Goal: Check status: Check status

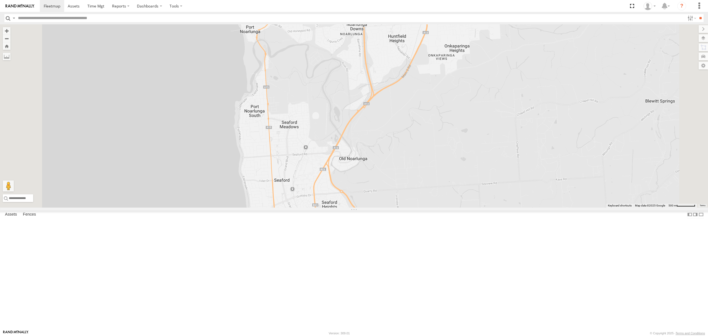
click at [0, 0] on div "All Assets" at bounding box center [0, 0] width 0 height 0
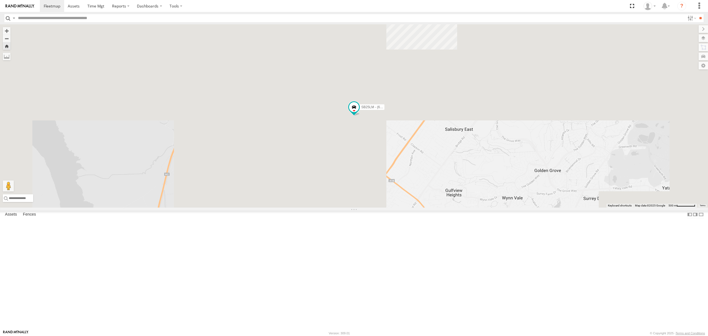
click at [0, 0] on div "S254CLT - [PERSON_NAME] All Assets" at bounding box center [0, 0] width 0 height 0
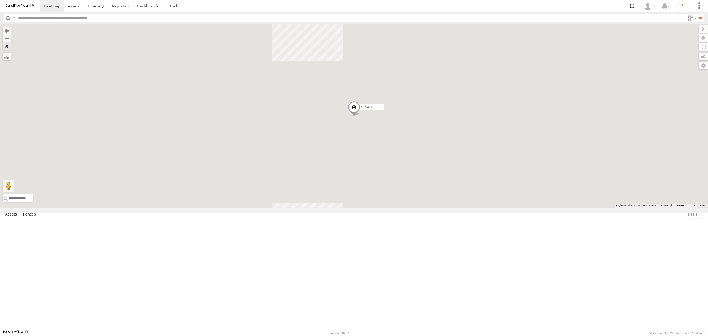
click at [0, 0] on div "SB26LM - (3P HINO) R7" at bounding box center [0, 0] width 0 height 0
click at [0, 0] on div "All Assets" at bounding box center [0, 0] width 0 height 0
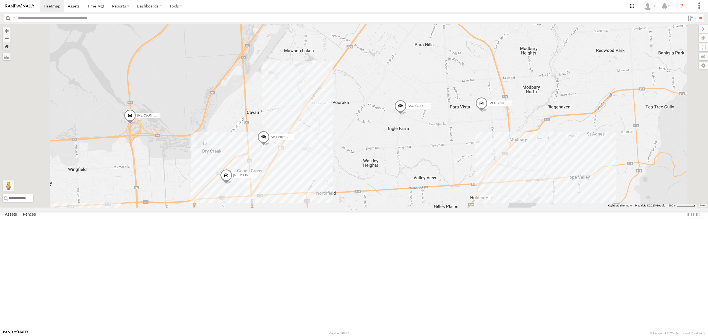
click at [0, 0] on div "All Assets" at bounding box center [0, 0] width 0 height 0
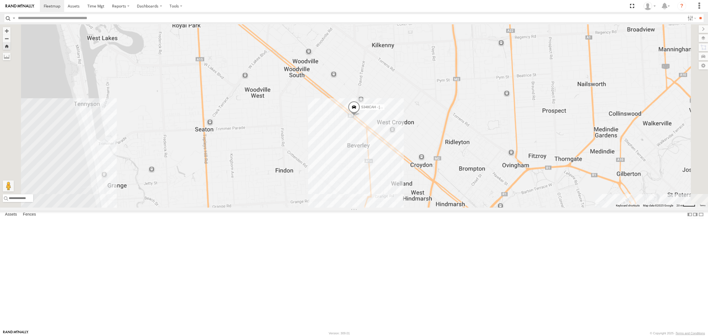
click at [0, 0] on div "SB25LM - (6P HINO) R6" at bounding box center [0, 0] width 0 height 0
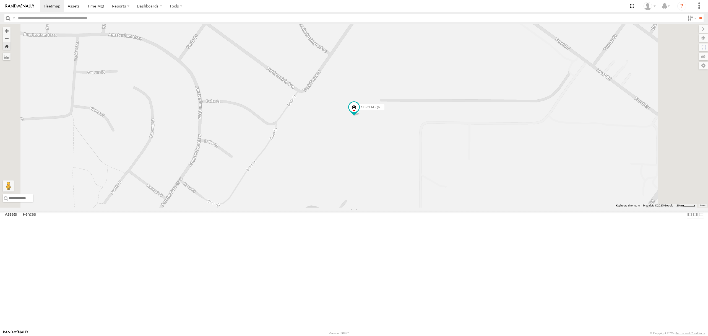
click at [0, 0] on div "S254CLT - [PERSON_NAME]" at bounding box center [0, 0] width 0 height 0
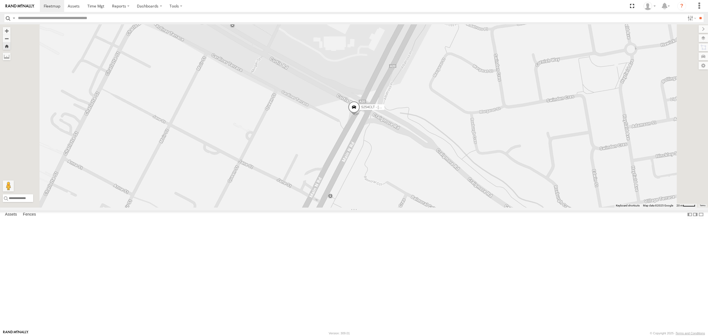
click at [0, 0] on div "S264CKI - Fridge It Crafter" at bounding box center [0, 0] width 0 height 0
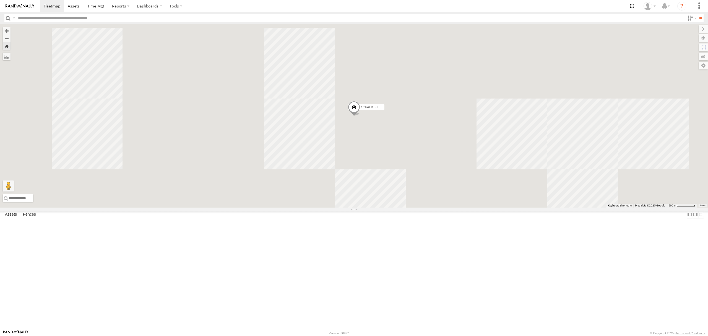
click at [0, 0] on div "S168CSD - Fridge It Spaceship" at bounding box center [0, 0] width 0 height 0
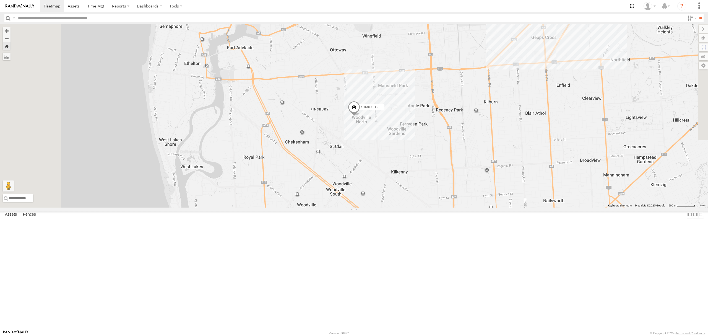
click at [0, 0] on div "SY71FR - (16P TRAILER) PM1 All Assets" at bounding box center [0, 0] width 0 height 0
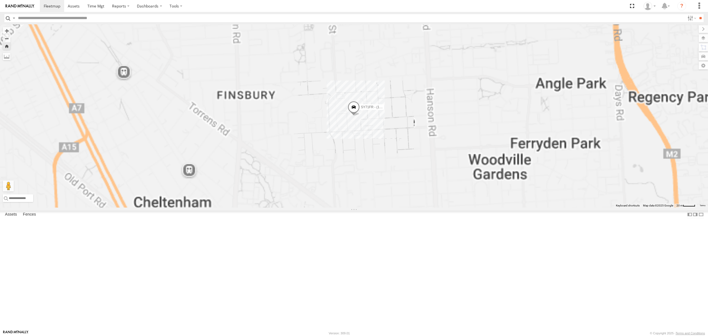
click at [0, 0] on div "SB25LM - (6P HINO) R6 All Assets" at bounding box center [0, 0] width 0 height 0
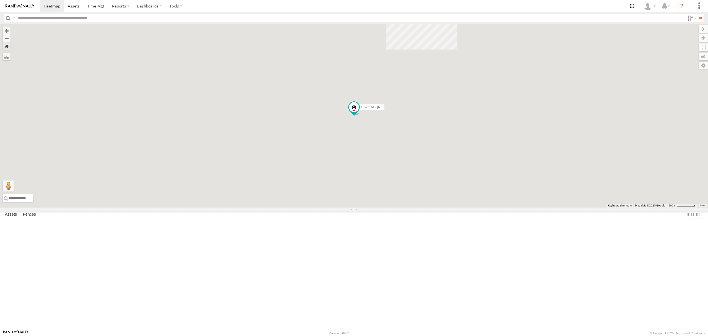
click at [0, 0] on div "S348CAH - [PERSON_NAME]" at bounding box center [0, 0] width 0 height 0
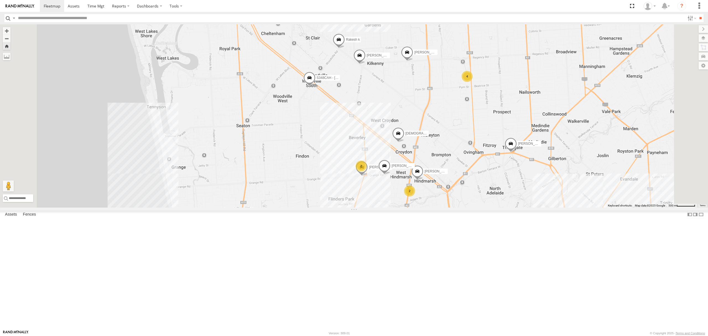
click at [0, 0] on div "Video" at bounding box center [0, 0] width 0 height 0
click at [0, 0] on div "All Assets" at bounding box center [0, 0] width 0 height 0
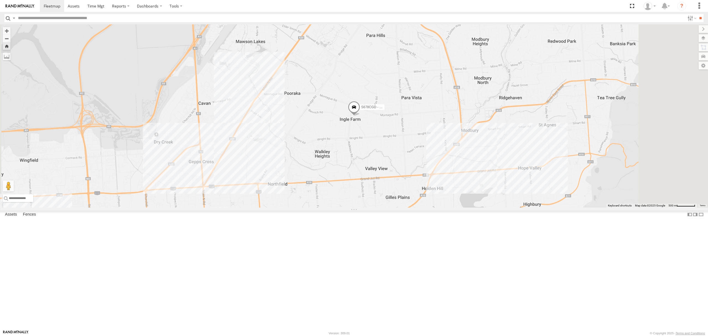
click at [0, 0] on div "SB26LM - (3P HINO) R7" at bounding box center [0, 0] width 0 height 0
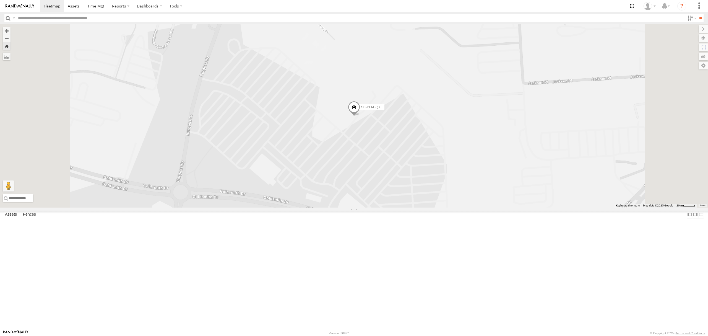
click at [0, 0] on div "0.6" at bounding box center [0, 0] width 0 height 0
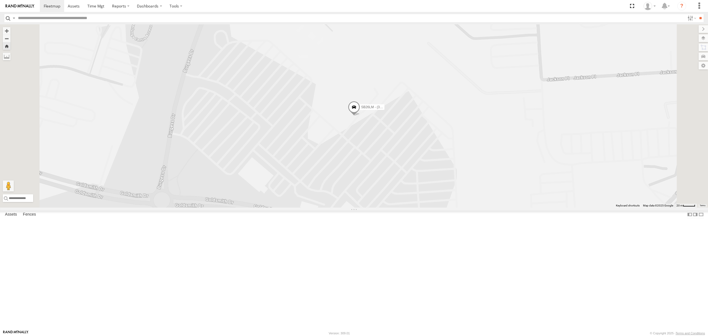
click at [0, 0] on div "S254CLT - [PERSON_NAME] All Assets" at bounding box center [0, 0] width 0 height 0
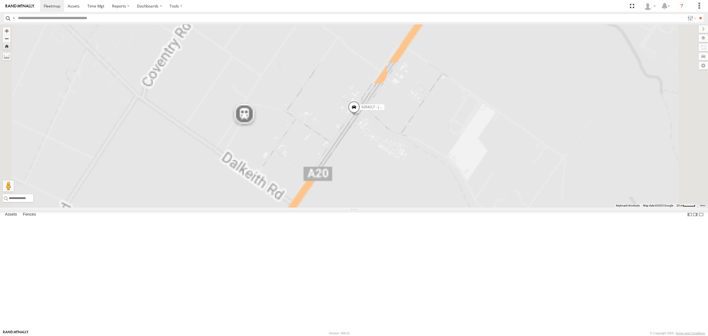
click at [0, 0] on div "S348CAH - [PERSON_NAME] All Assets" at bounding box center [0, 0] width 0 height 0
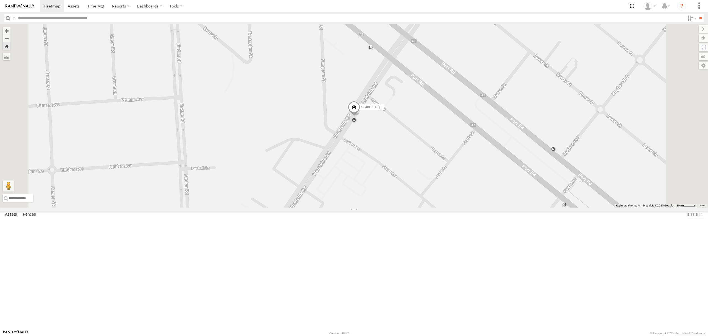
click at [360, 116] on span at bounding box center [354, 108] width 12 height 15
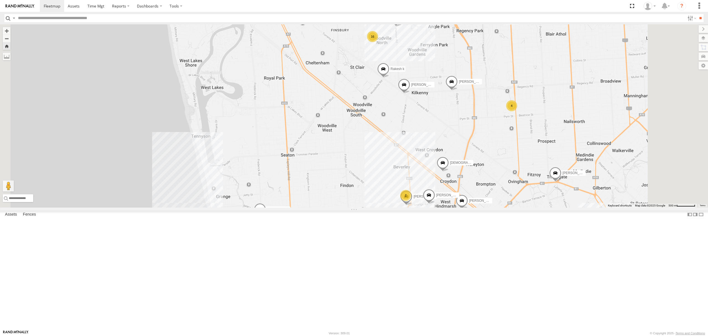
click at [0, 0] on div "4.3" at bounding box center [0, 0] width 0 height 0
click at [0, 0] on div "All Assets" at bounding box center [0, 0] width 0 height 0
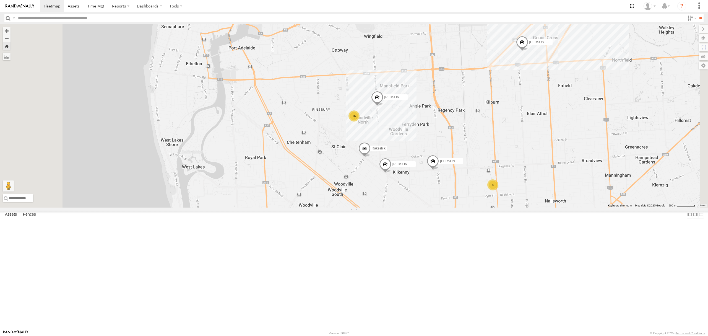
click at [0, 0] on div "SB25LM - (6P HINO) R6" at bounding box center [0, 0] width 0 height 0
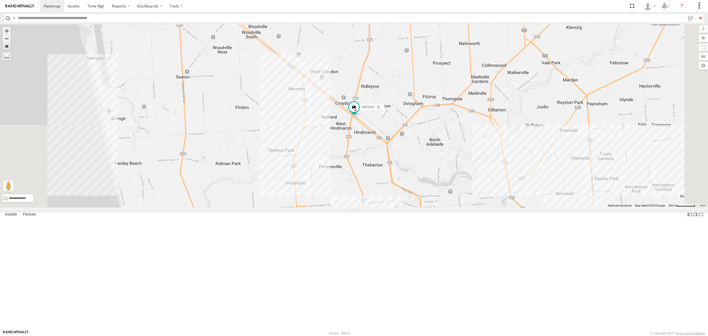
click at [0, 0] on div "S348CAH - [PERSON_NAME]" at bounding box center [0, 0] width 0 height 0
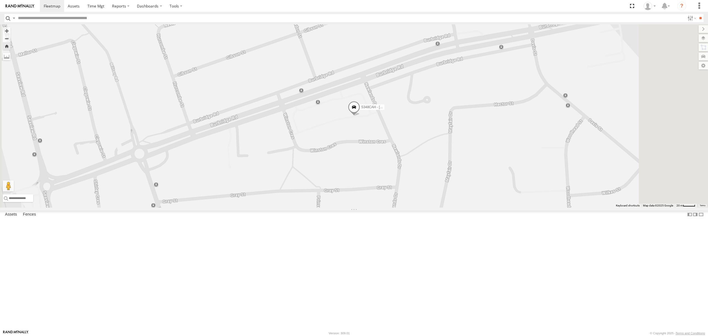
click at [0, 0] on div "SB25LM - (6P HINO) R6" at bounding box center [0, 0] width 0 height 0
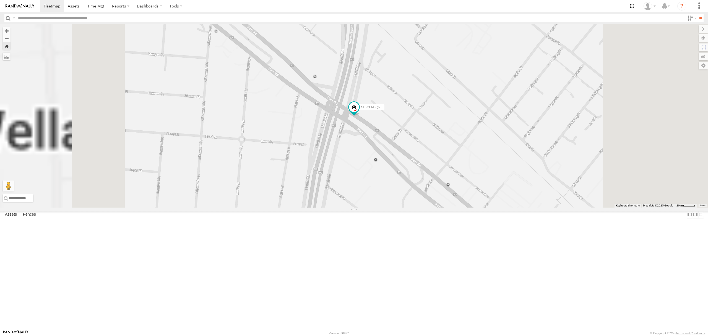
click at [0, 0] on div "All Assets" at bounding box center [0, 0] width 0 height 0
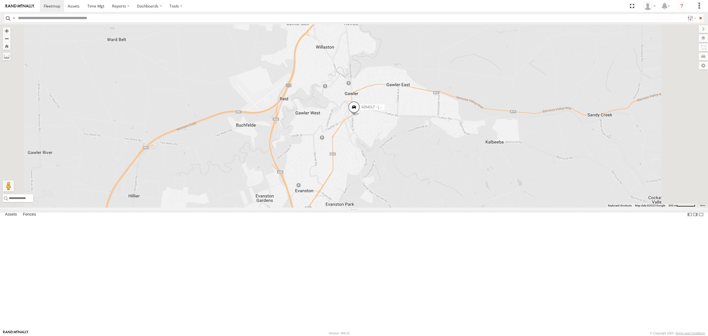
click at [0, 0] on div "SB26LM - (3P HINO) R7" at bounding box center [0, 0] width 0 height 0
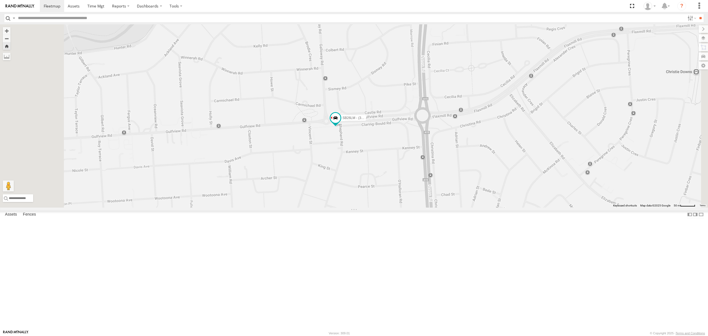
click at [0, 0] on div "S678CGD - Fridge It Sprinter All Assets" at bounding box center [0, 0] width 0 height 0
